Goal: Task Accomplishment & Management: Use online tool/utility

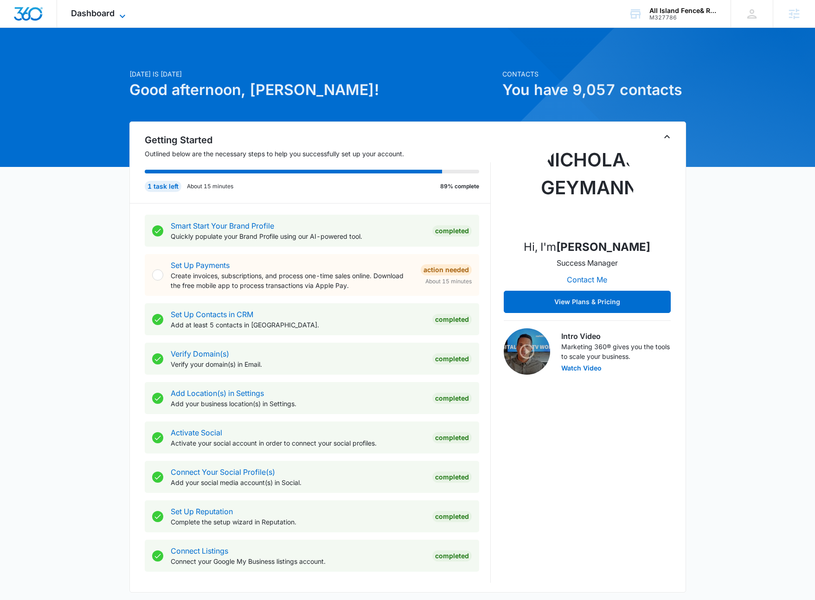
click at [126, 14] on icon at bounding box center [122, 16] width 11 height 11
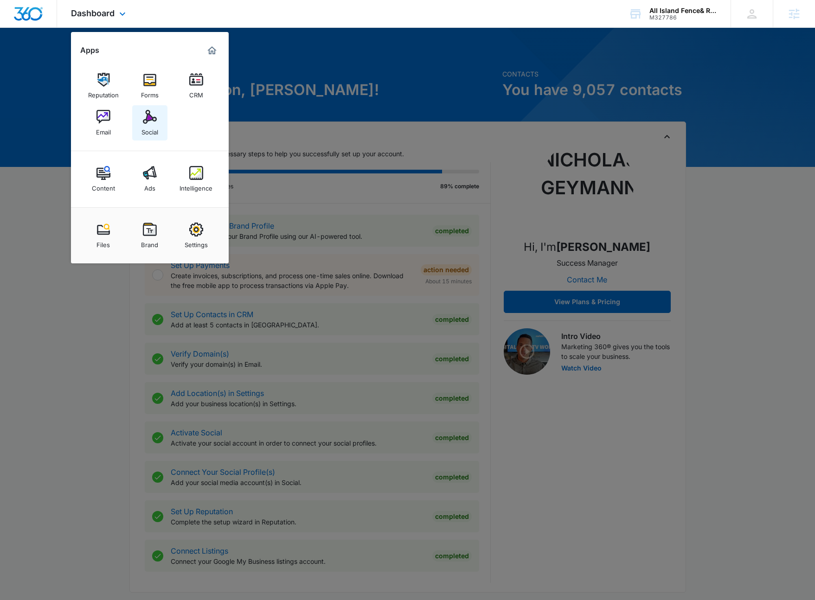
click at [151, 119] on img at bounding box center [150, 117] width 14 height 14
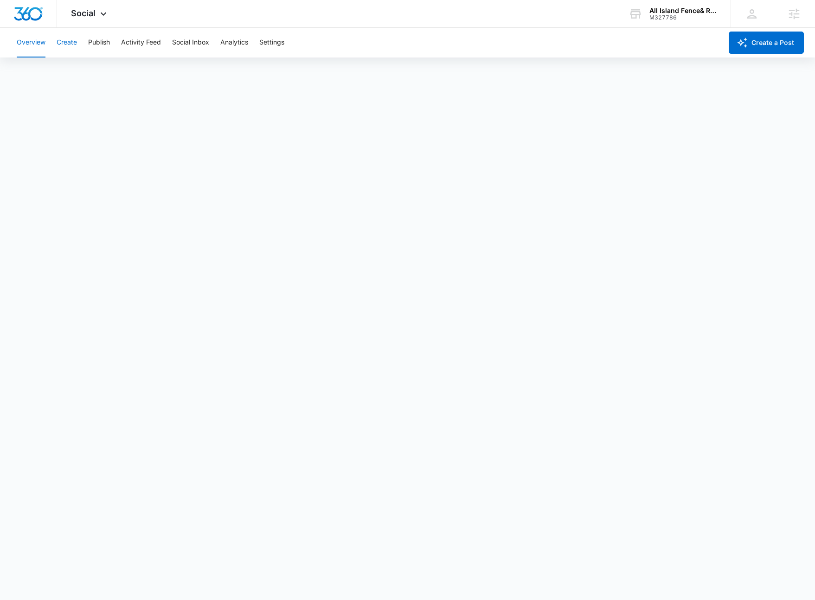
click at [71, 46] on button "Create" at bounding box center [67, 43] width 20 height 30
click at [101, 76] on button "Approvals" at bounding box center [90, 71] width 31 height 26
